Goal: Task Accomplishment & Management: Manage account settings

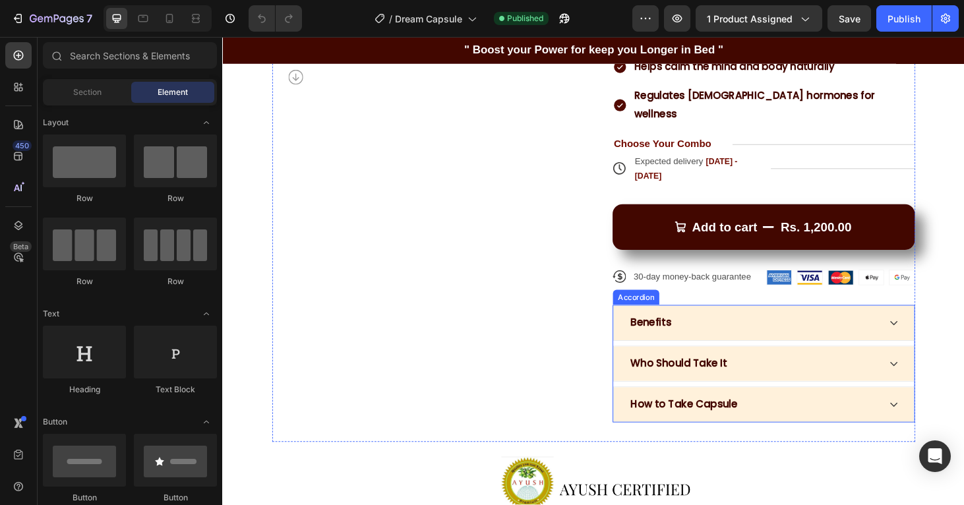
scroll to position [201, 0]
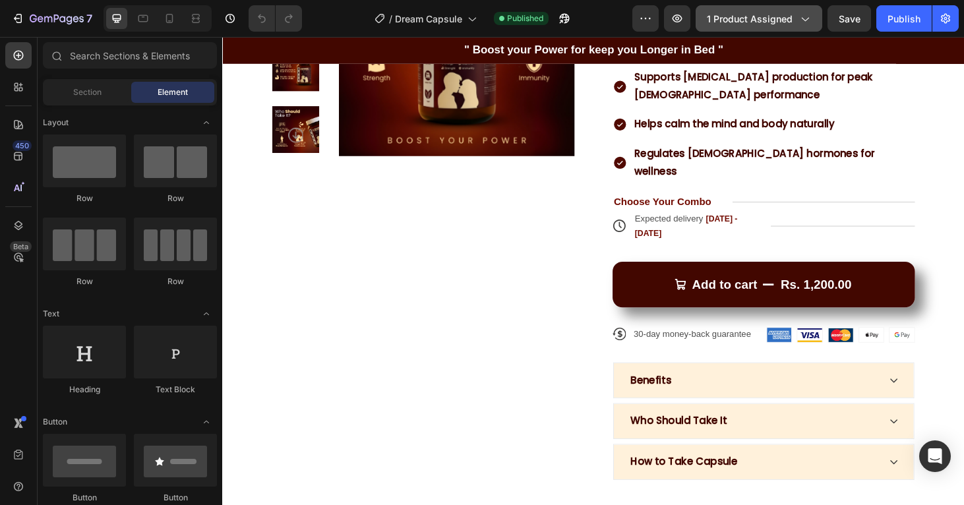
click at [796, 12] on div "1 product assigned" at bounding box center [759, 19] width 104 height 14
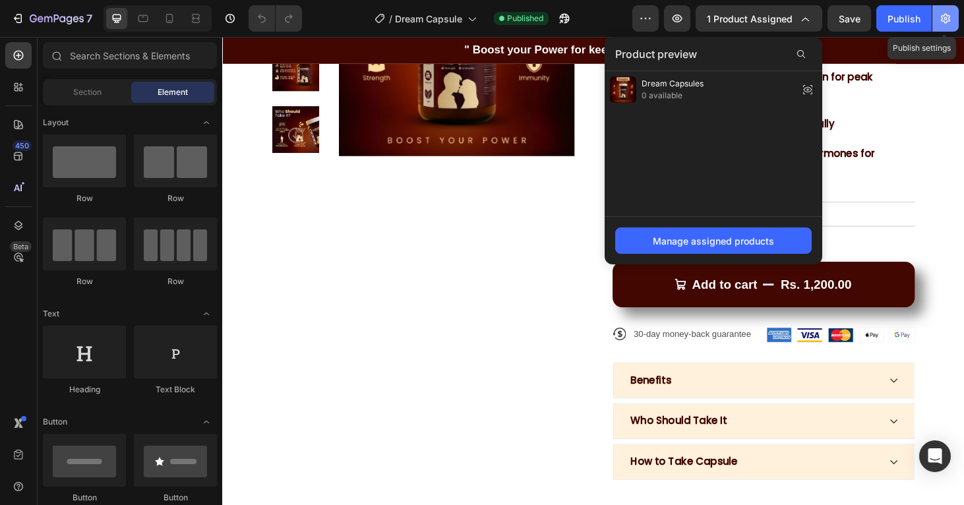
click at [949, 18] on icon "button" at bounding box center [945, 19] width 9 height 10
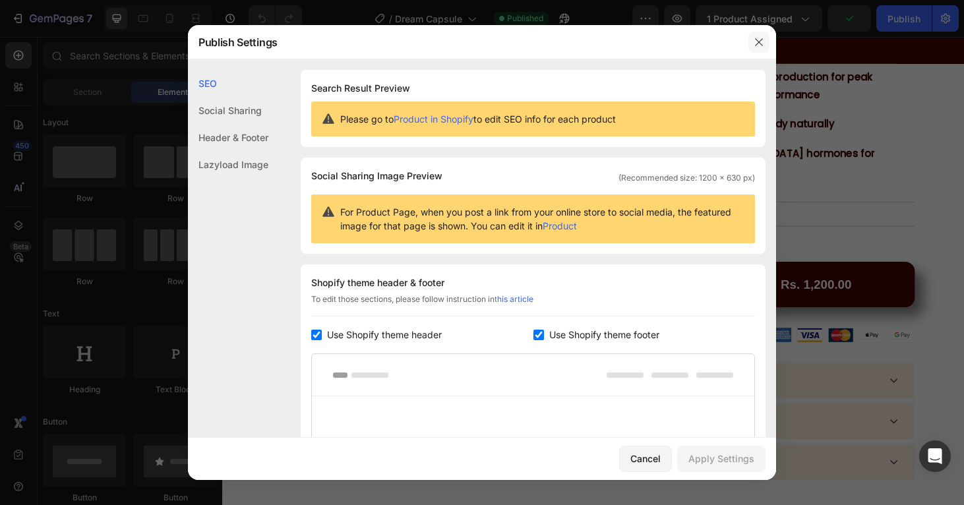
click at [764, 46] on icon "button" at bounding box center [759, 42] width 11 height 11
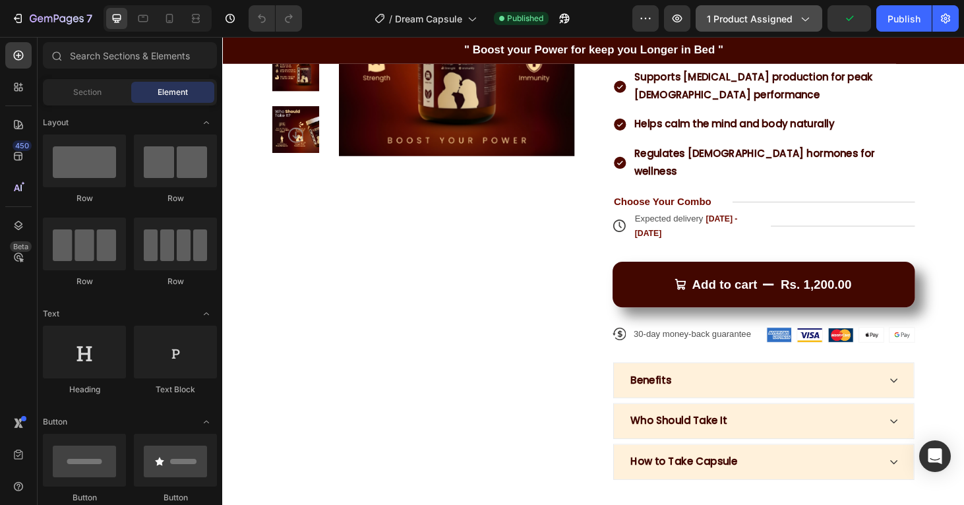
click at [797, 18] on div "1 product assigned" at bounding box center [759, 19] width 104 height 14
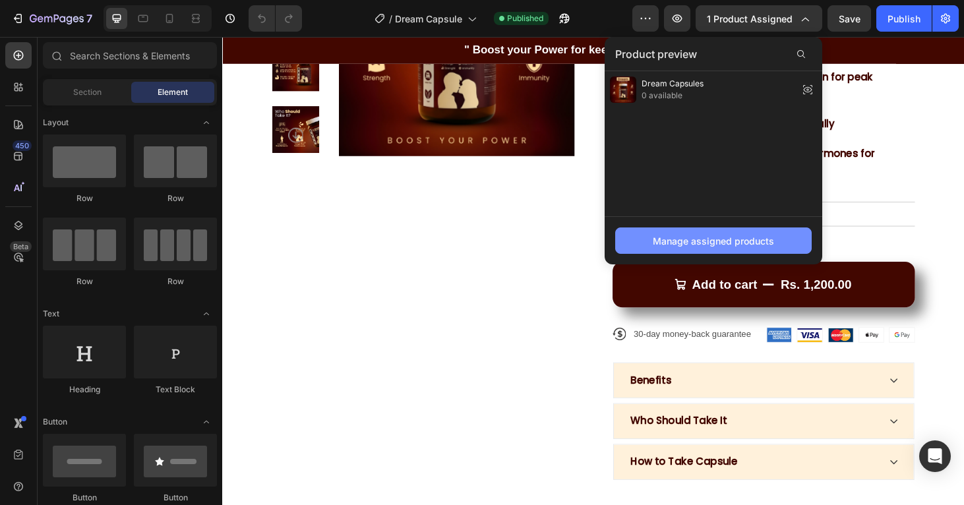
click at [728, 239] on div "Manage assigned products" at bounding box center [713, 241] width 121 height 14
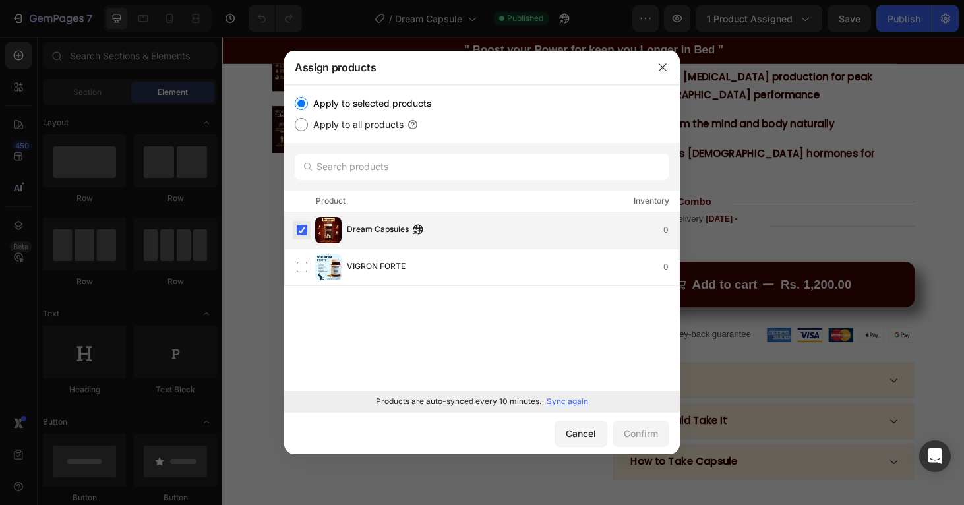
click at [306, 231] on label at bounding box center [302, 230] width 11 height 11
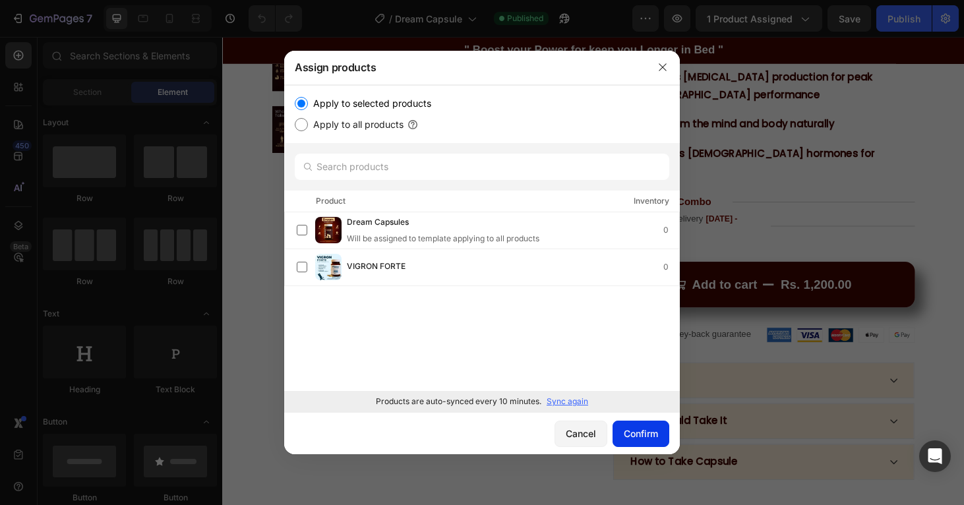
click at [634, 435] on div "Confirm" at bounding box center [641, 434] width 34 height 14
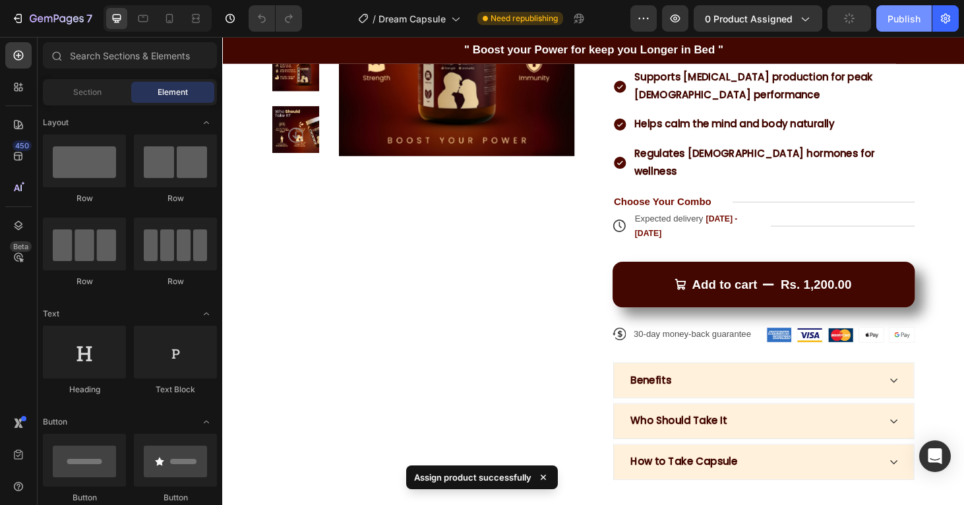
click at [885, 25] on button "Publish" at bounding box center [904, 18] width 55 height 26
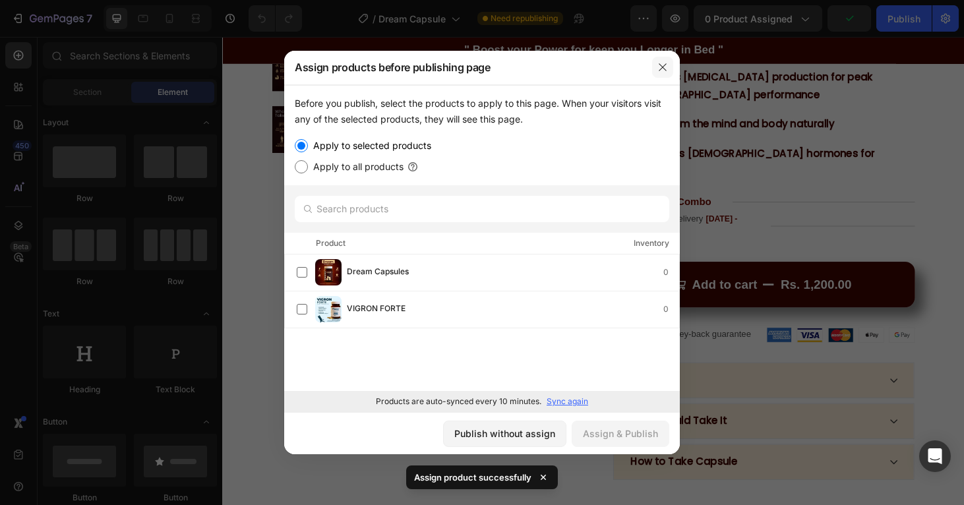
drag, startPoint x: 666, startPoint y: 73, endPoint x: 514, endPoint y: 13, distance: 163.8
click at [666, 73] on button "button" at bounding box center [662, 67] width 21 height 21
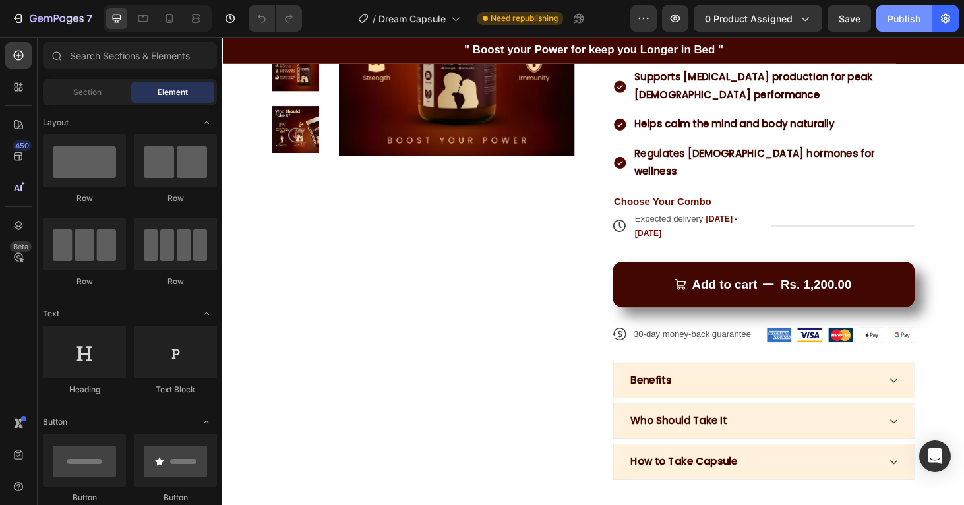
click at [920, 20] on div "Publish" at bounding box center [904, 19] width 33 height 14
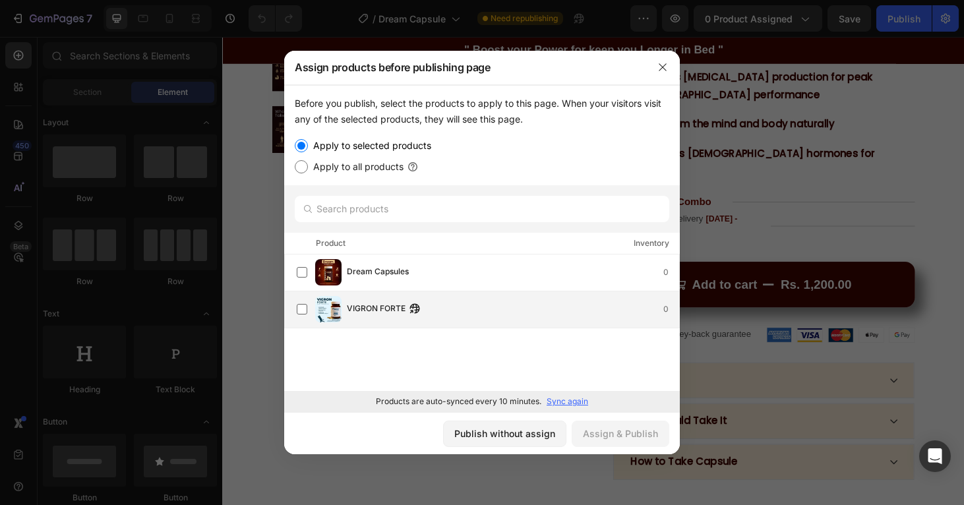
click at [521, 313] on div "VIGRON FORTE 0" at bounding box center [513, 309] width 332 height 15
click at [628, 431] on div "Assign & Publish" at bounding box center [620, 434] width 75 height 14
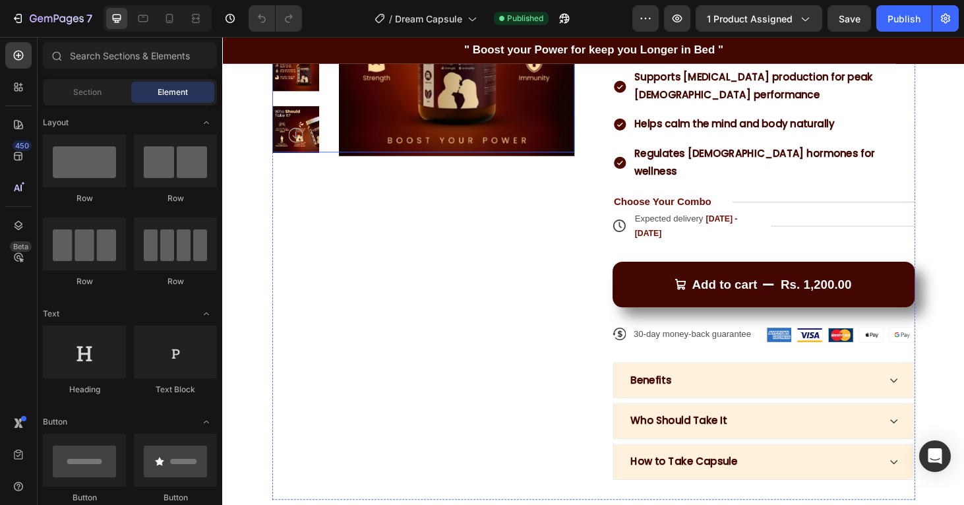
scroll to position [0, 0]
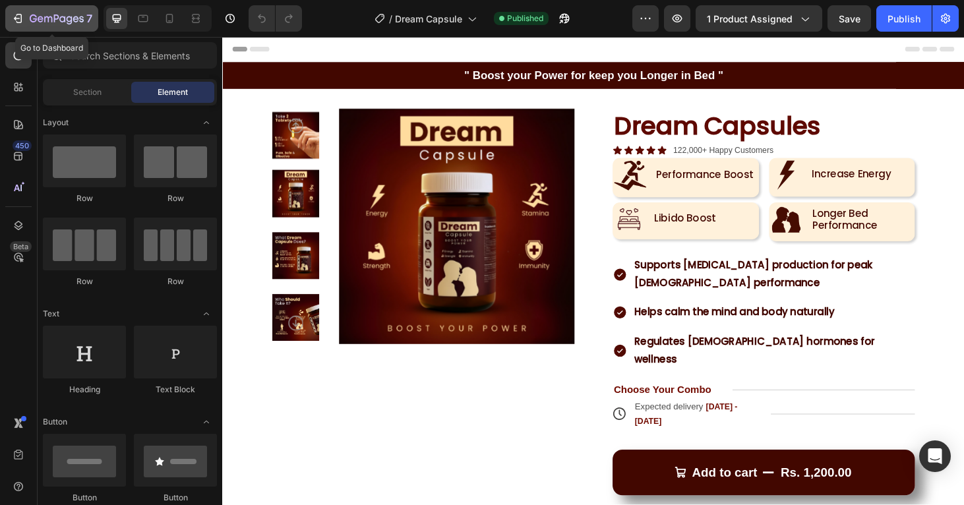
click at [43, 18] on icon "button" at bounding box center [57, 19] width 54 height 11
